Goal: Find specific page/section: Find specific page/section

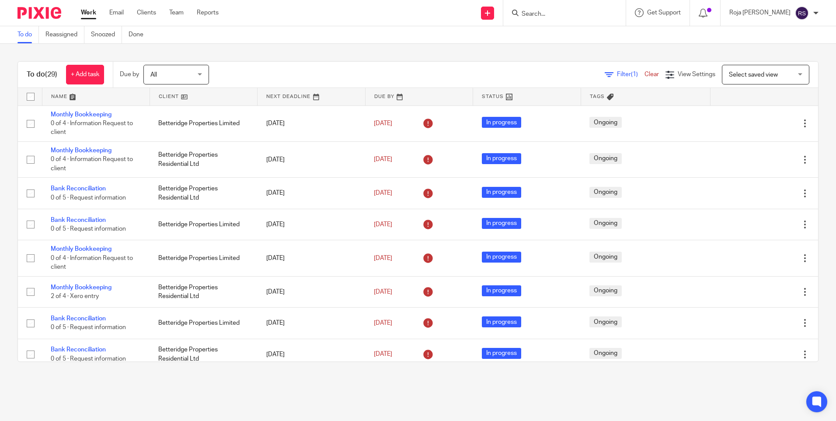
scroll to position [569, 0]
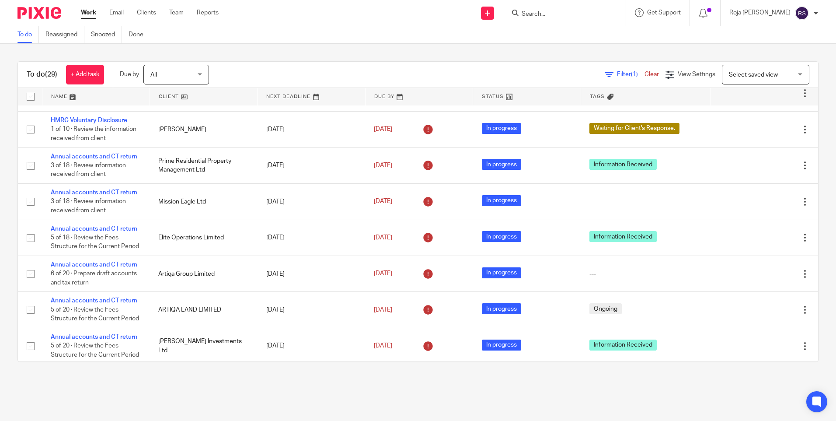
click at [564, 14] on input "Search" at bounding box center [560, 14] width 79 height 8
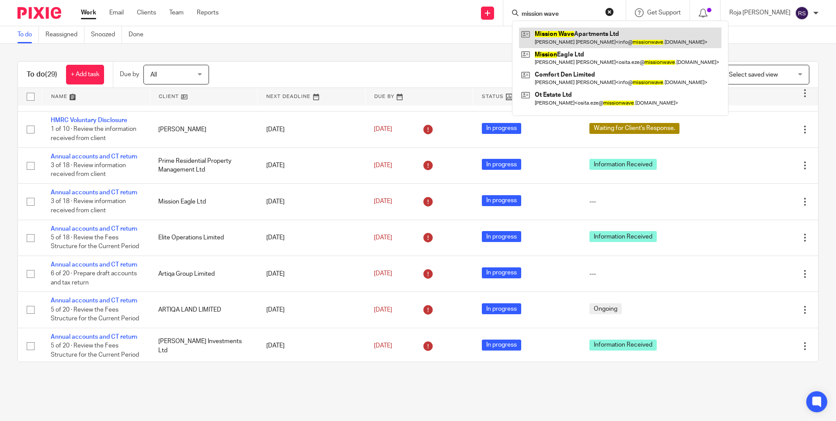
type input "mission wave"
click at [572, 37] on link at bounding box center [620, 38] width 202 height 20
